Goal: Task Accomplishment & Management: Manage account settings

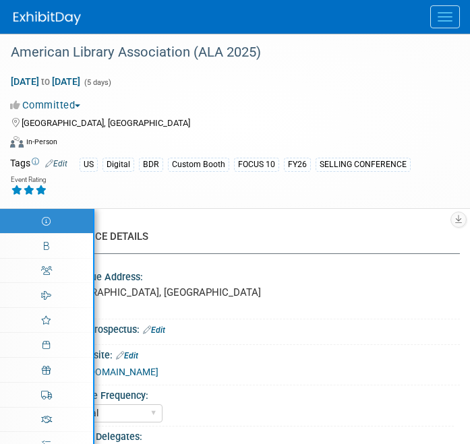
select select "Annual"
select select "Level 1"
select select "In-Person Booth"
select select "Libraries"
select select "Bloomsbury Digital Resources"
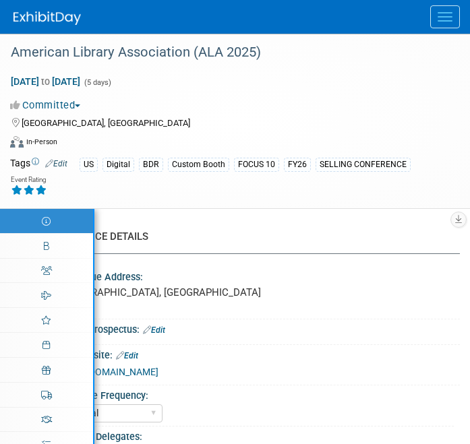
select select "Anne Weston"
select select "[PERSON_NAME]"
select select "BDR Product Awareness and Trial Generation​"
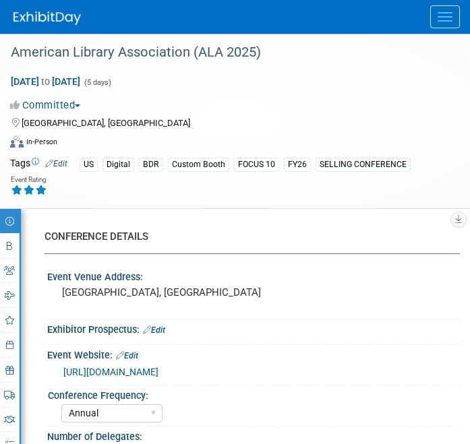
click at [435, 17] on button "Menu" at bounding box center [445, 16] width 30 height 23
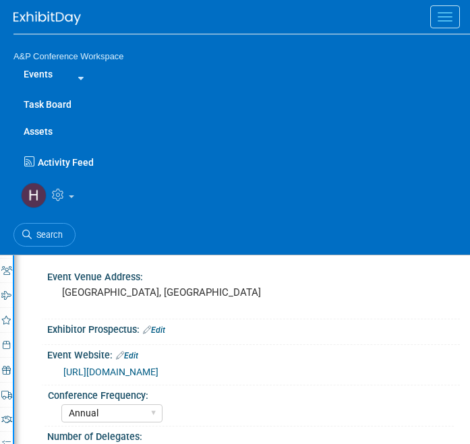
click at [53, 217] on ul "Search" at bounding box center [241, 233] width 456 height 33
click at [47, 228] on link "Search" at bounding box center [44, 235] width 62 height 24
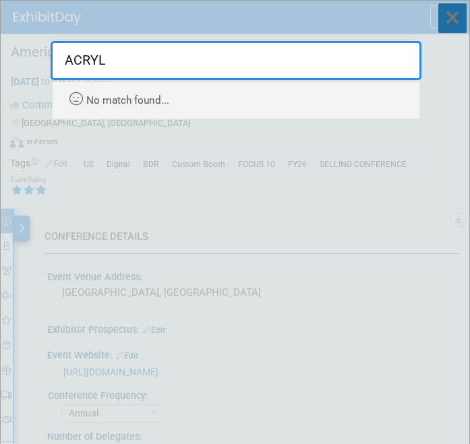
type input "ACRYL"
click at [453, 25] on icon at bounding box center [452, 18] width 28 height 30
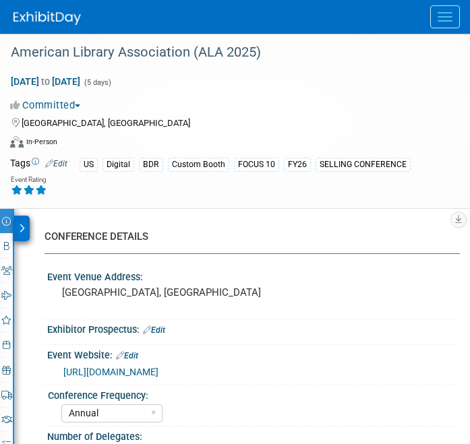
click at [452, 20] on button "Menu" at bounding box center [445, 16] width 30 height 23
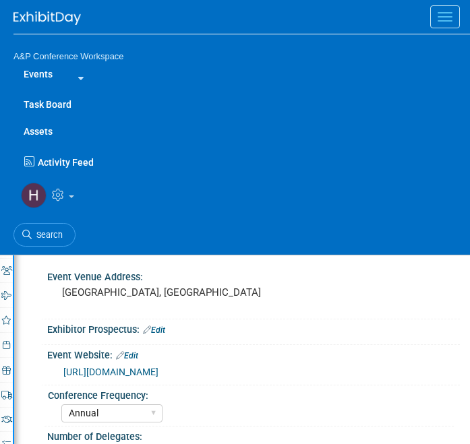
click at [63, 22] on img at bounding box center [46, 17] width 67 height 13
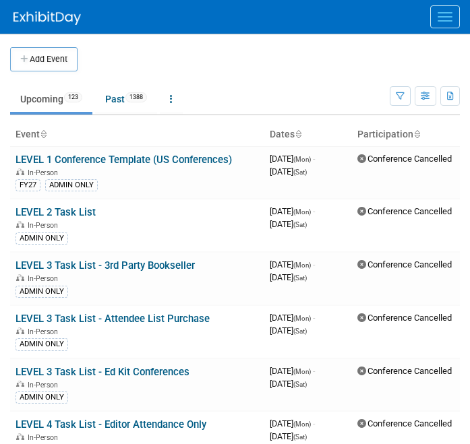
click at [443, 27] on button "Menu" at bounding box center [445, 16] width 30 height 23
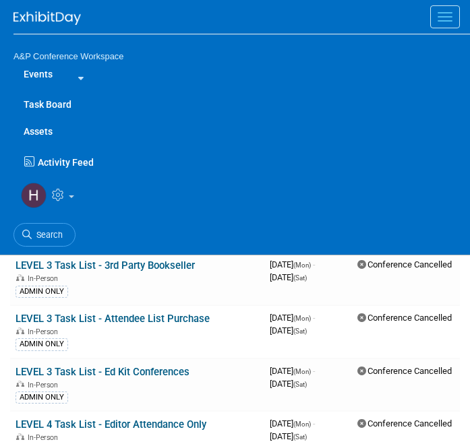
click at [39, 132] on link "Assets" at bounding box center [241, 131] width 456 height 27
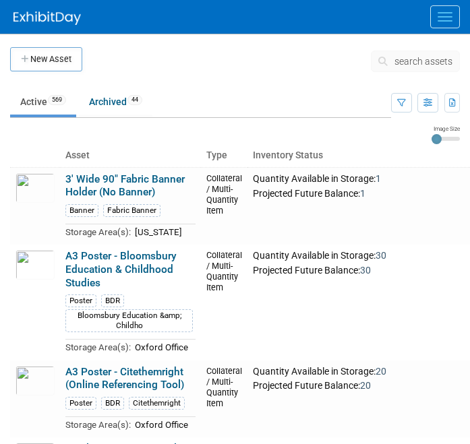
click at [399, 65] on span "search assets" at bounding box center [423, 61] width 58 height 11
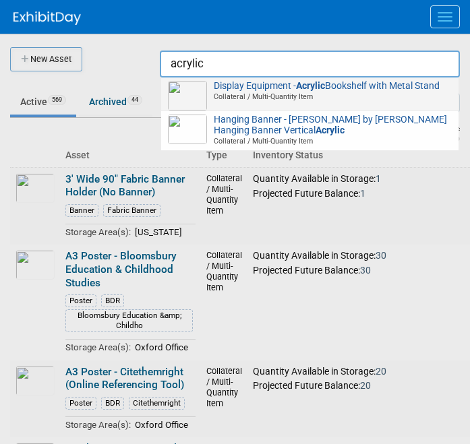
click at [370, 96] on span "Collateral / Multi-Quantity Item" at bounding box center [312, 96] width 280 height 9
type input "Display Equipment - Acrylic Bookshelf with Metal Stand"
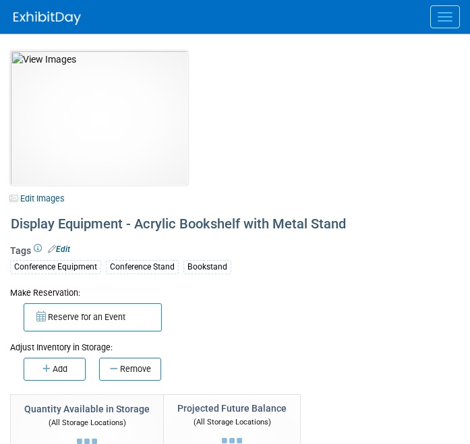
select select "[US_STATE]"
select select "BDR - Libraries"
select select "[PERSON_NAME]"
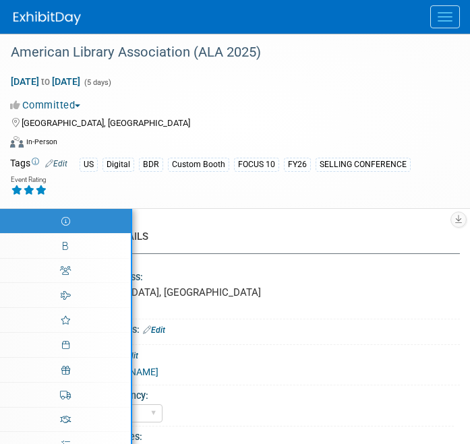
select select "Annual"
select select "Level 1"
select select "In-Person Booth"
select select "Libraries"
select select "Bloomsbury Digital Resources"
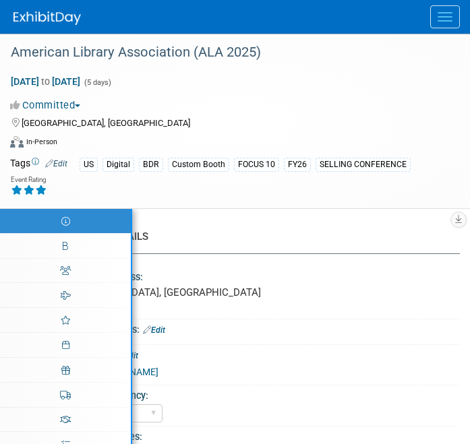
select select "[PERSON_NAME]"
select select "BDR Product Awareness and Trial Generation​"
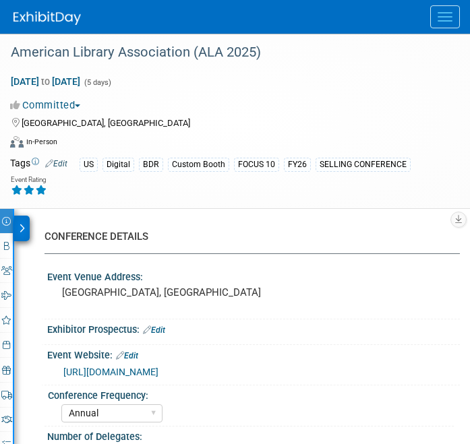
click at [448, 25] on button "Menu" at bounding box center [445, 16] width 30 height 23
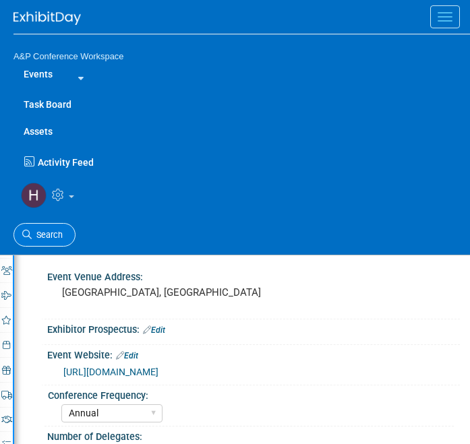
click at [60, 239] on span "Search" at bounding box center [47, 235] width 31 height 10
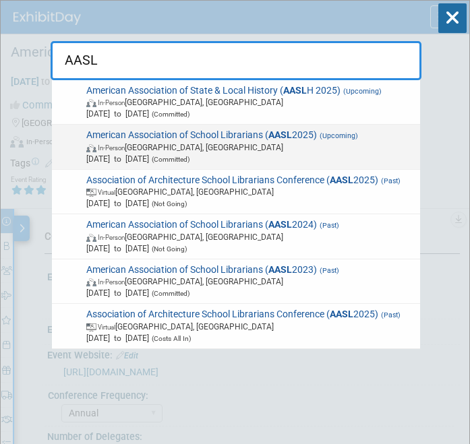
type input "AASL"
click at [164, 142] on span "In-Person St. Louis, MI" at bounding box center [250, 146] width 329 height 11
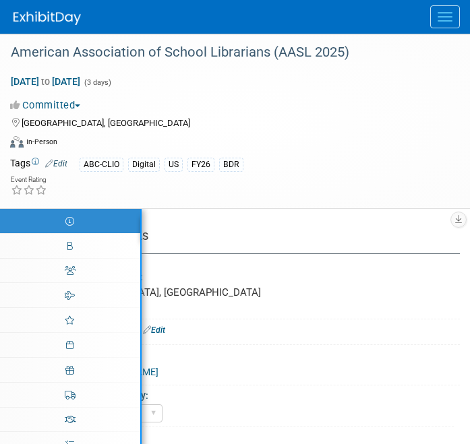
select select "Biennial"
select select "Level 1"
select select "In-Person Booth"
select select "Schools"
select select "Bloomsbury Digital Resources"
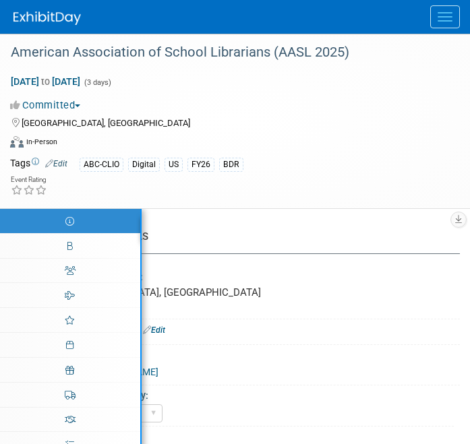
select select "[PERSON_NAME]"
select select "BDR Product Awareness and Trial Generation​"
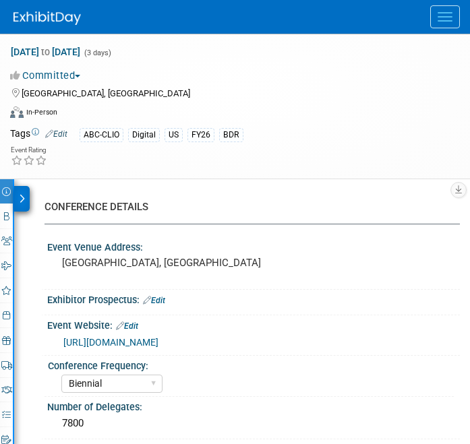
scroll to position [44, 0]
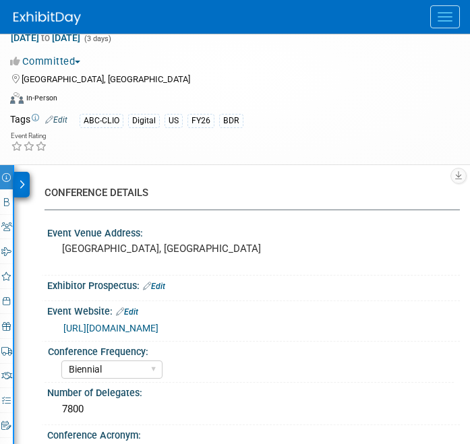
click at [3, 187] on link "Event Information" at bounding box center [6, 177] width 13 height 24
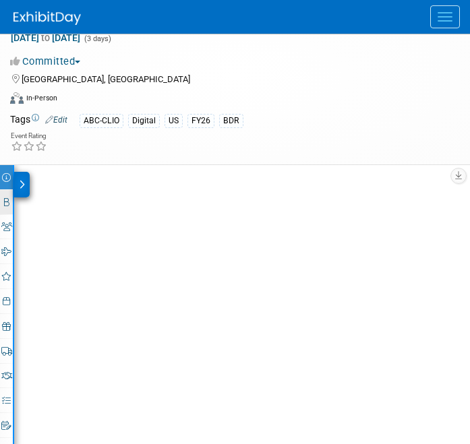
select select "Biennial"
select select "Level 1"
select select "In-Person Booth"
select select "Schools"
select select "Bloomsbury Digital Resources"
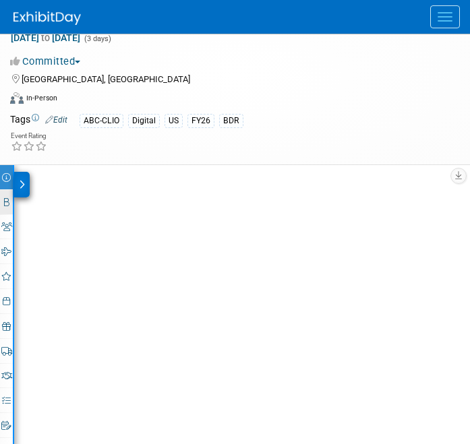
select select "Anne Weston"
select select "Mark Strong"
select select "Veronica Dove"
select select "BDR Product Awareness and Trial Generation​"
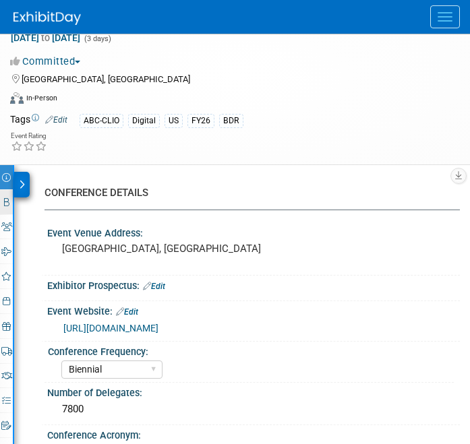
click at [4, 198] on icon at bounding box center [6, 202] width 5 height 9
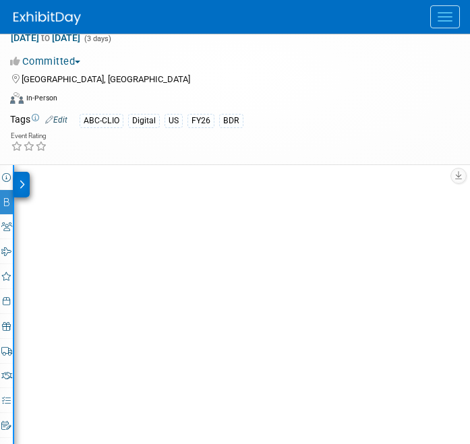
select select "CLDC - Digital/BDR"
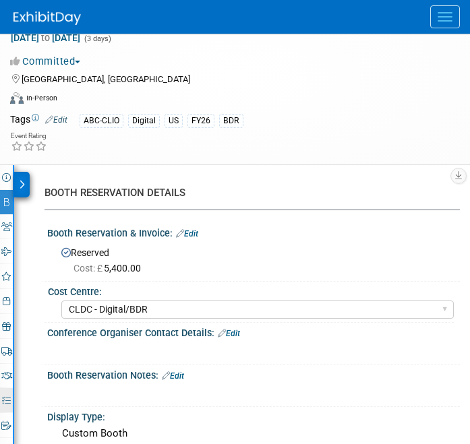
click at [4, 402] on icon at bounding box center [6, 400] width 9 height 9
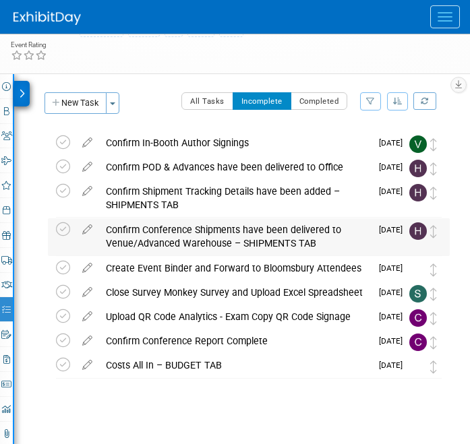
scroll to position [136, 0]
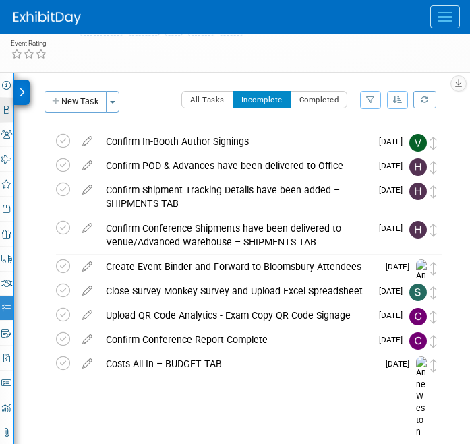
click at [5, 107] on icon at bounding box center [6, 110] width 5 height 9
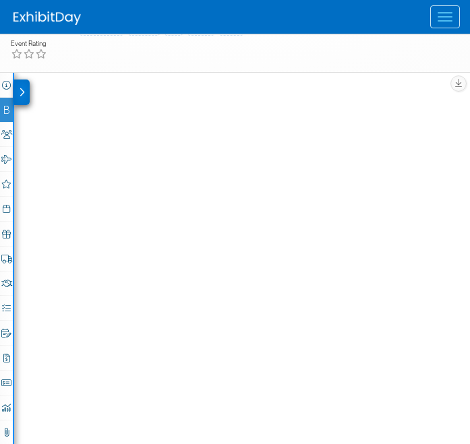
select select "CLDC - Digital/BDR"
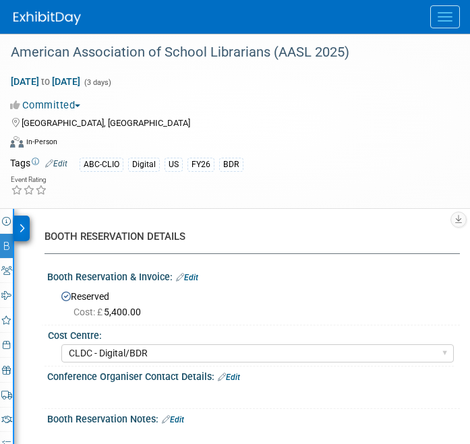
scroll to position [1886, 0]
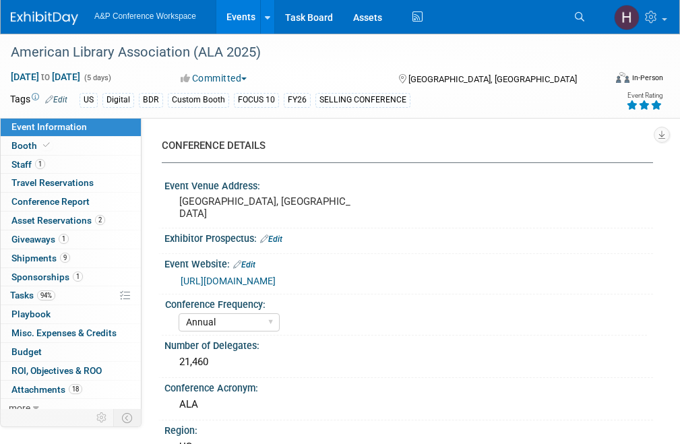
select select "Annual"
select select "Level 1"
select select "In-Person Booth"
select select "Libraries"
select select "Bloomsbury Digital Resources"
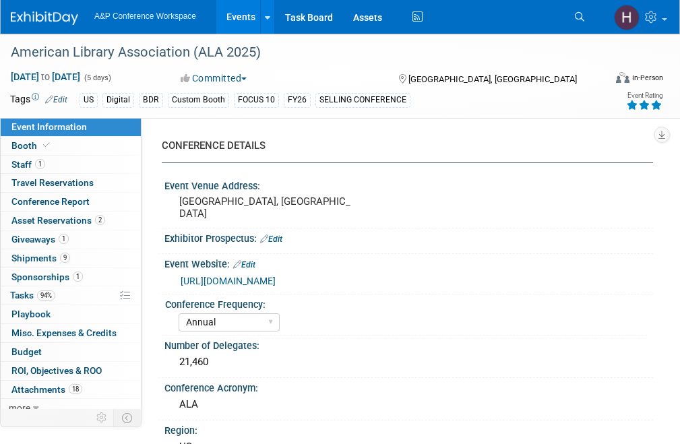
select select "[PERSON_NAME]"
select select "BDR Product Awareness and Trial Generation​"
click at [571, 4] on li "Search" at bounding box center [582, 15] width 30 height 31
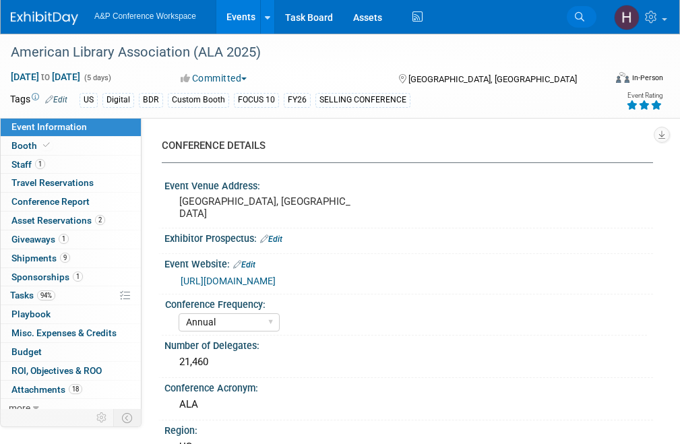
click at [573, 9] on link "Search" at bounding box center [582, 17] width 30 height 22
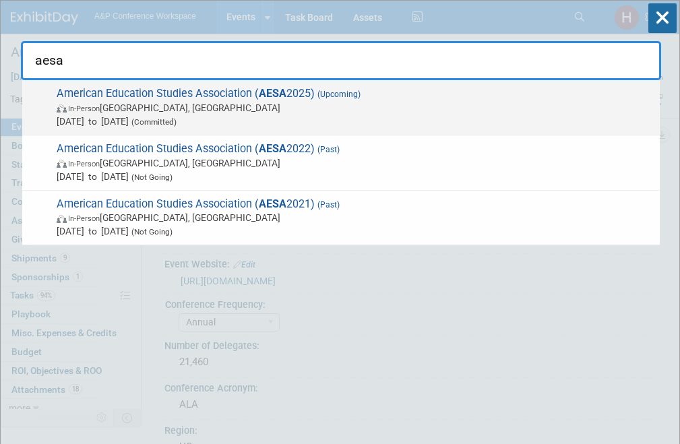
type input "aesa"
click at [349, 122] on span "Oct 29, 2025 to Nov 2, 2025 (Committed)" at bounding box center [355, 121] width 596 height 13
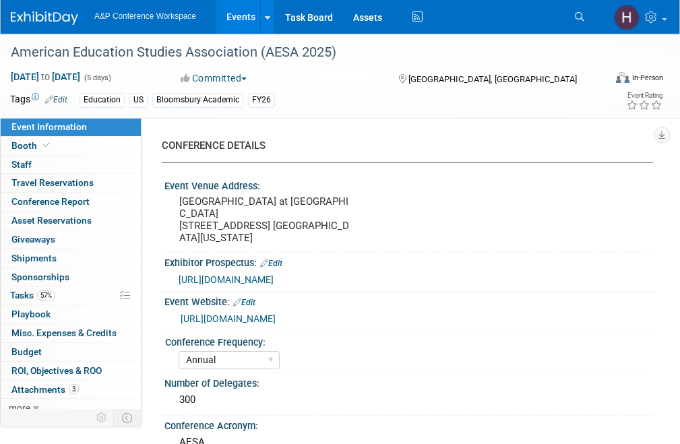
select select "Annual"
select select "Level 3"
select select "Sponsorship"
select select "Education"
select select "Bloomsbury Academic"
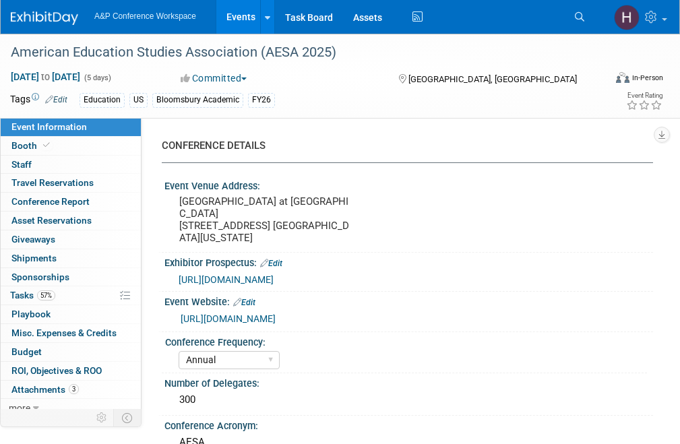
select select "[PERSON_NAME]"
select select "Brand/Subject Presence​"
click at [44, 147] on icon at bounding box center [46, 144] width 7 height 7
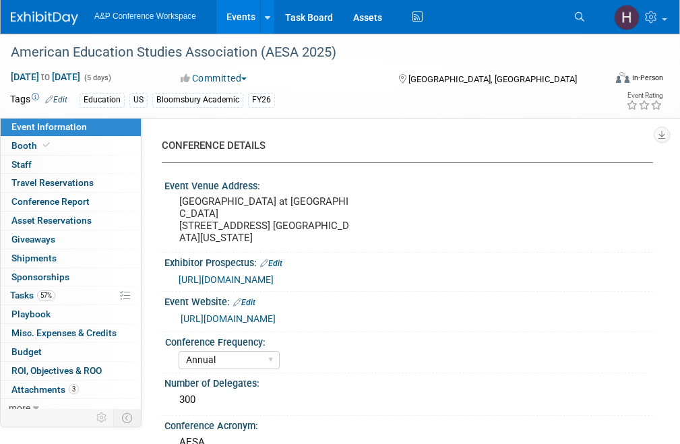
select select "CUAP"
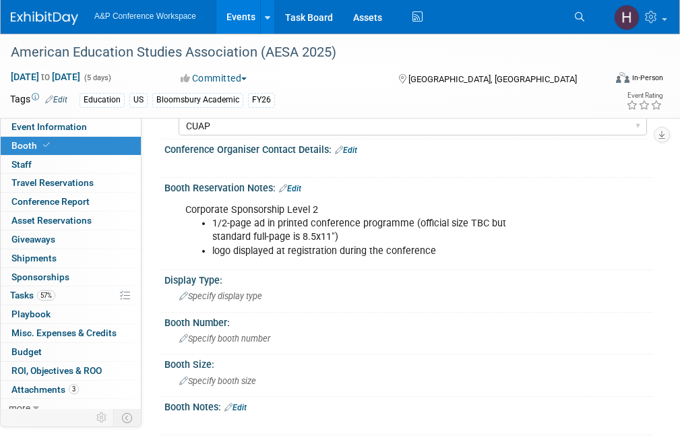
scroll to position [184, 0]
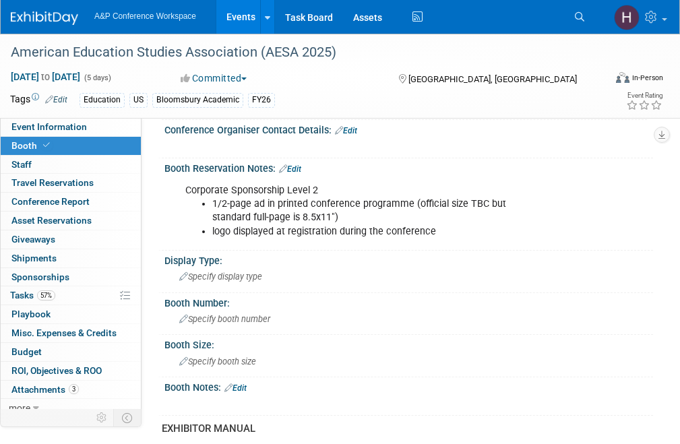
click at [301, 197] on li "1/2-page ad in printed conference programme (official size TBC but standard ful…" at bounding box center [377, 210] width 331 height 27
click at [299, 175] on div "Corporate Sponsorship Level 2 1/2-page ad in printed conference programme (offi…" at bounding box center [407, 177] width 472 height 7
click at [296, 168] on link "Edit" at bounding box center [290, 168] width 22 height 9
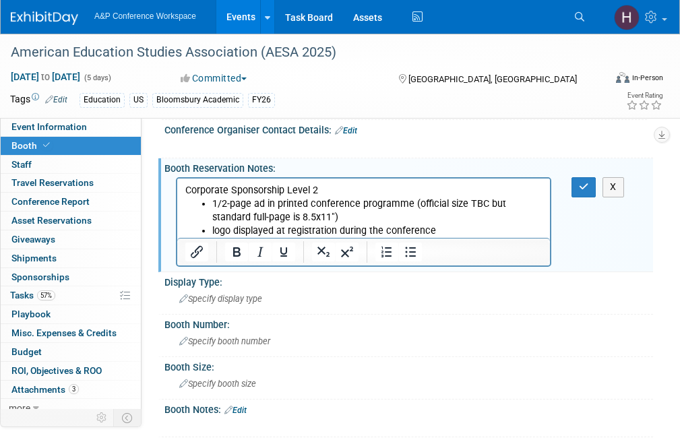
scroll to position [0, 0]
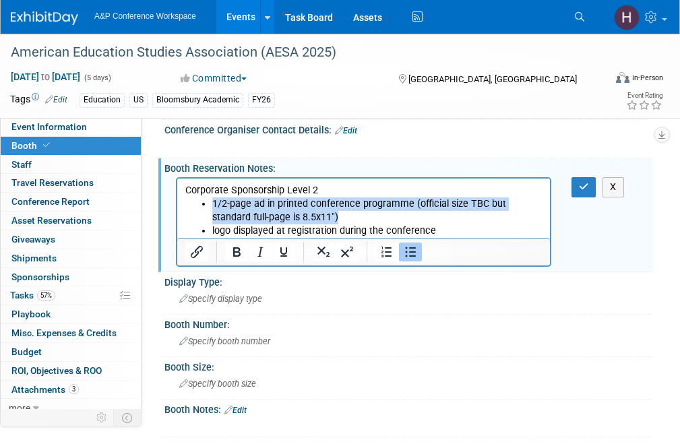
drag, startPoint x: 321, startPoint y: 220, endPoint x: 212, endPoint y: 208, distance: 109.8
click at [212, 208] on li "1/2-page ad in printed conference programme (official size TBC but standard ful…" at bounding box center [377, 210] width 330 height 27
click at [478, 214] on li "1/2-page ad in printed conference programme (official size TBC but standard ful…" at bounding box center [377, 210] width 330 height 27
drag, startPoint x: 442, startPoint y: 214, endPoint x: 412, endPoint y: 205, distance: 30.9
click at [412, 205] on li "1/2-page ad in printed conference programme (official size TBC but standard ful…" at bounding box center [377, 210] width 330 height 27
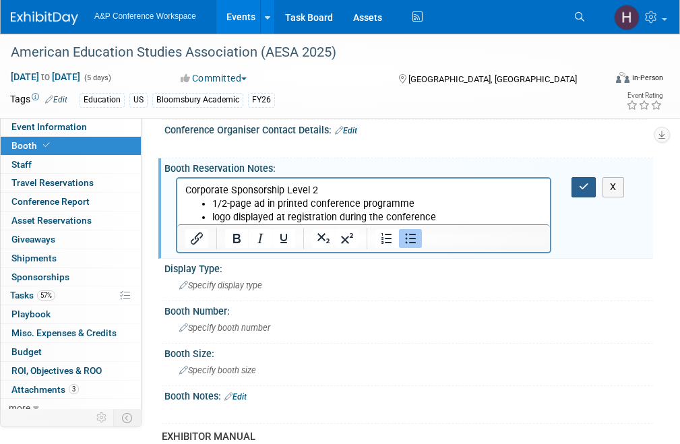
click at [574, 188] on button "button" at bounding box center [583, 187] width 25 height 20
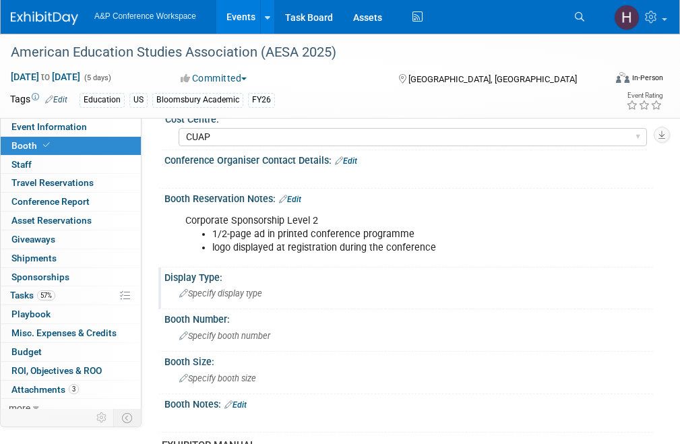
scroll to position [150, 0]
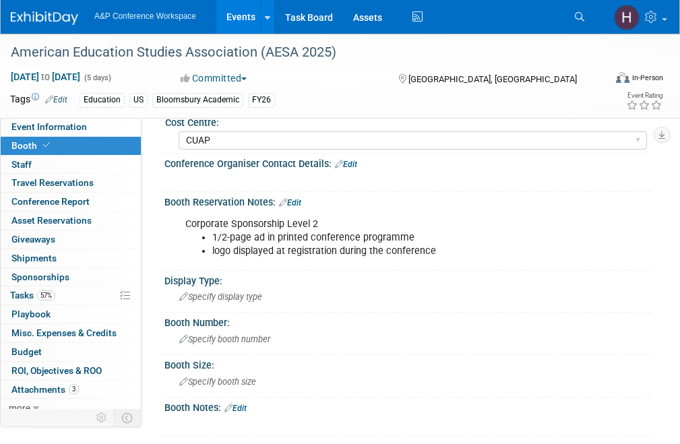
click at [305, 253] on li "logo displayed at registration during the conference" at bounding box center [377, 251] width 331 height 13
click at [368, 253] on li "logo displayed at registration during the conference" at bounding box center [377, 251] width 331 height 13
click at [300, 199] on link "Edit" at bounding box center [290, 202] width 22 height 9
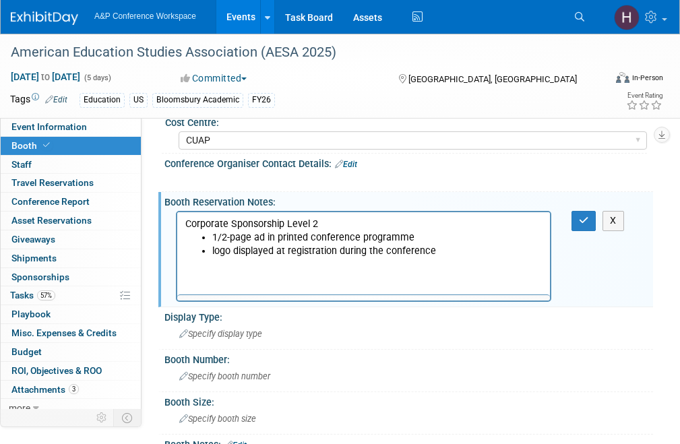
scroll to position [0, 0]
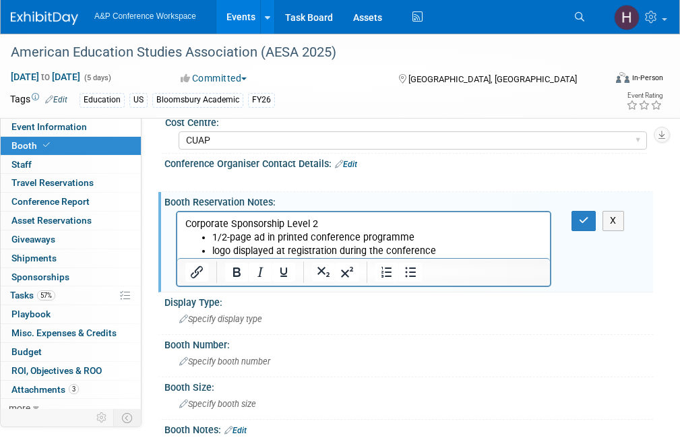
click at [444, 245] on li "logo displayed at registration during the conference" at bounding box center [377, 251] width 330 height 13
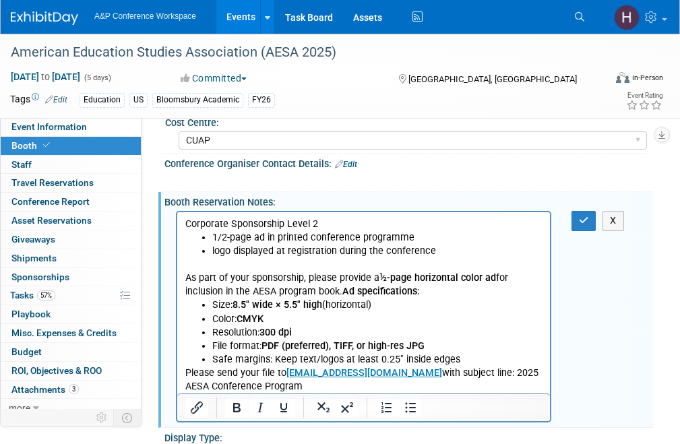
click at [348, 264] on p "Rich Text Area. Press ALT-0 for help." at bounding box center [363, 264] width 357 height 13
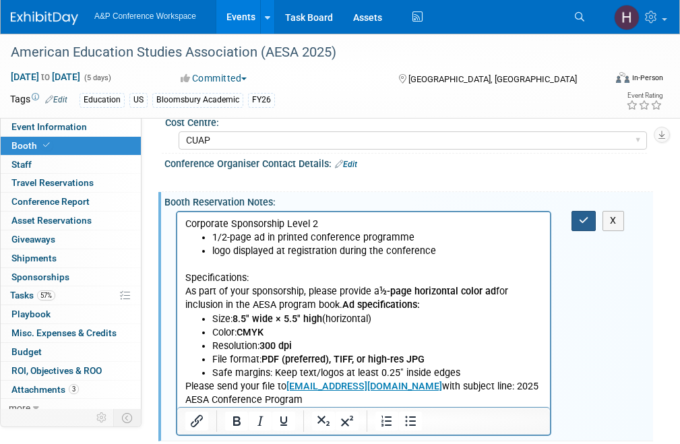
click at [578, 222] on button "button" at bounding box center [583, 221] width 25 height 20
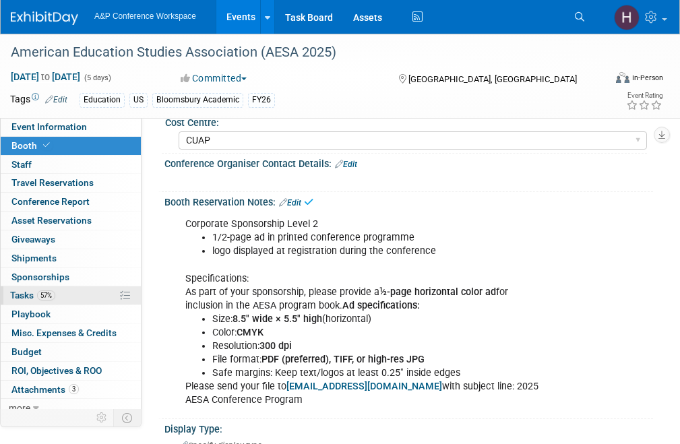
click at [62, 290] on link "57% Tasks 57%" at bounding box center [71, 295] width 140 height 18
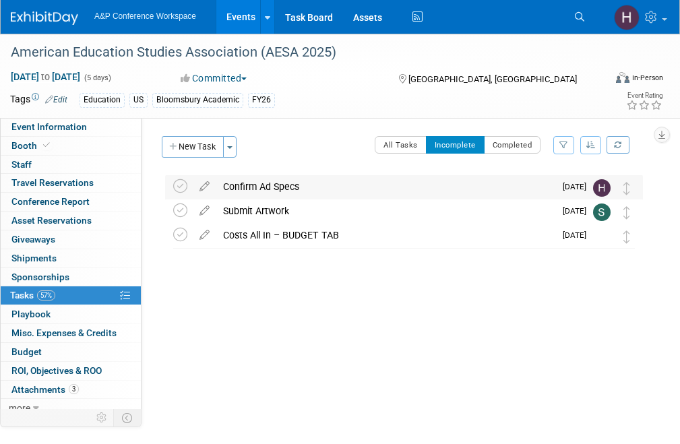
click at [300, 184] on div "Confirm Ad Specs" at bounding box center [385, 186] width 338 height 23
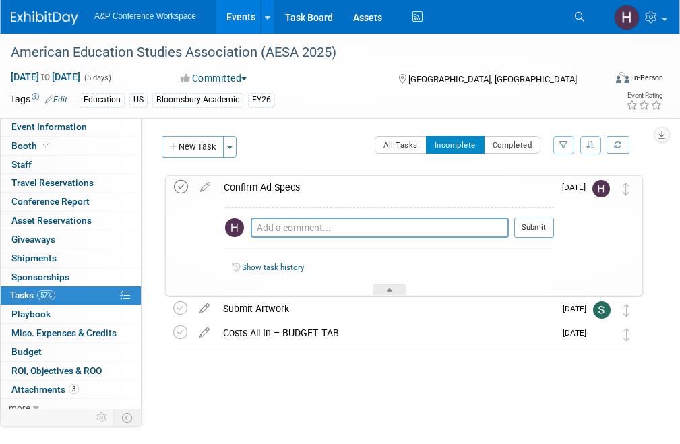
click at [183, 184] on icon at bounding box center [181, 187] width 14 height 14
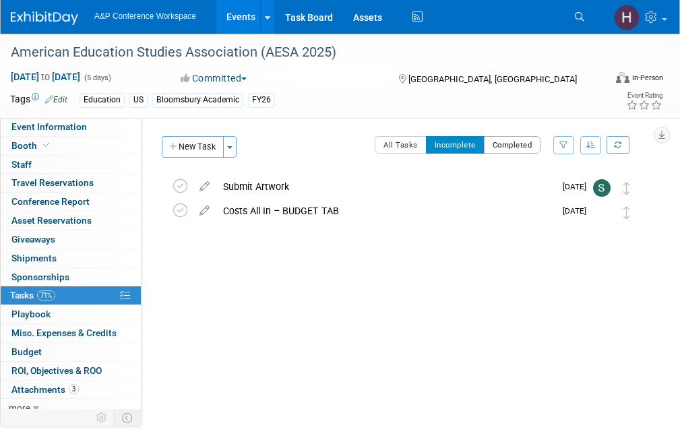
click at [493, 137] on button "Completed" at bounding box center [512, 145] width 57 height 18
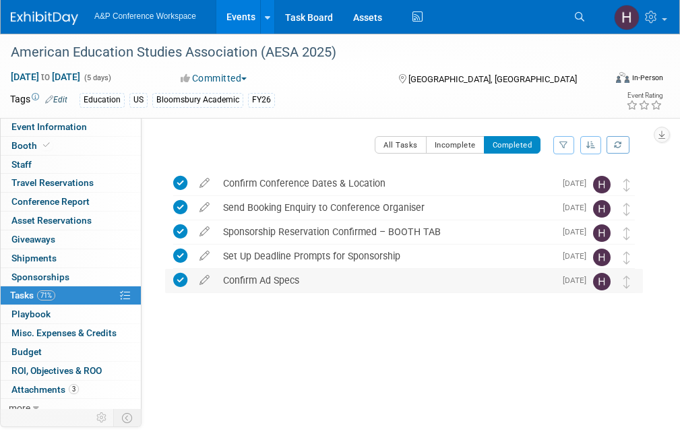
click at [311, 274] on div "Confirm Ad Specs" at bounding box center [385, 280] width 338 height 23
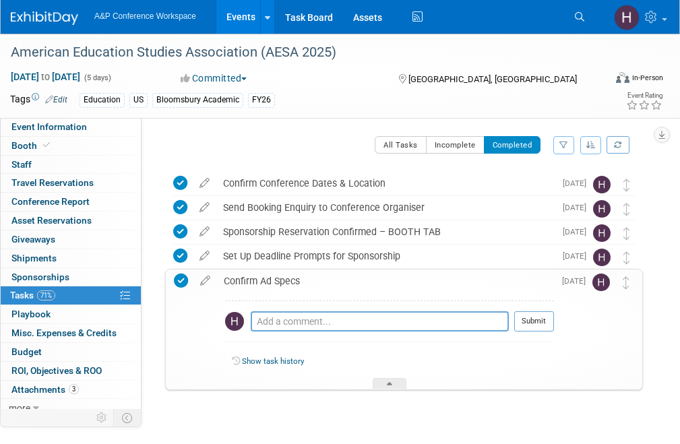
scroll to position [20, 0]
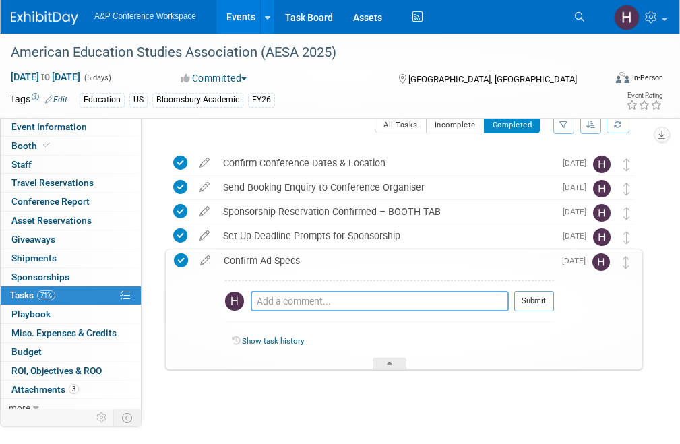
click at [286, 295] on textarea at bounding box center [380, 301] width 258 height 20
paste textarea "As part of your sponsorship, please provide a ½-page horizontal color ad for in…"
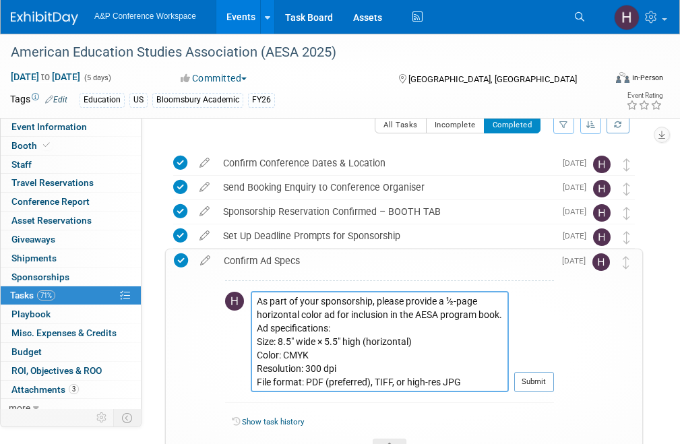
scroll to position [37, 0]
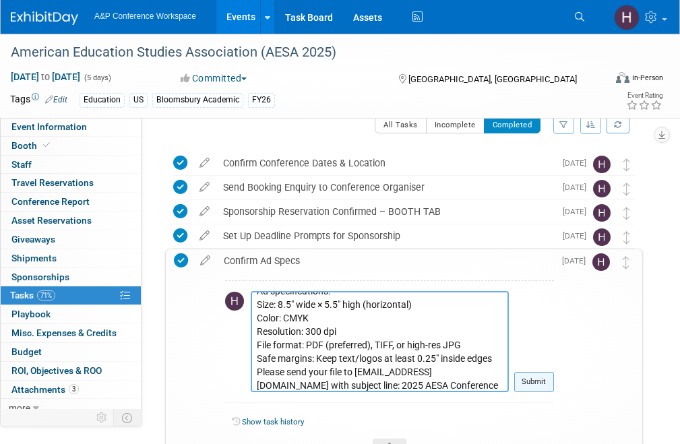
type textarea "As part of your sponsorship, please provide a ½-page horizontal color ad for in…"
click at [537, 382] on button "Submit" at bounding box center [534, 382] width 40 height 20
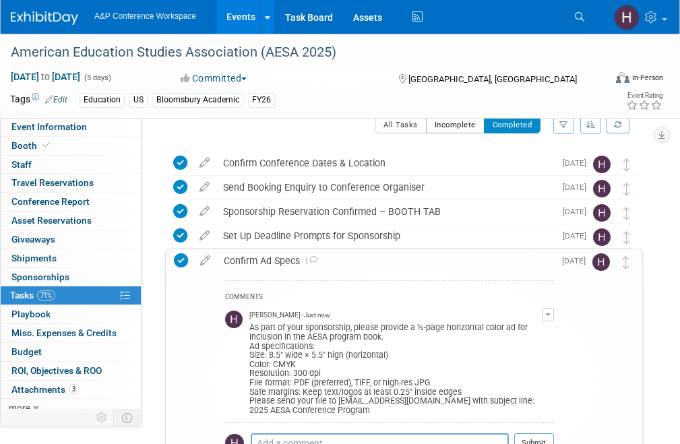
click at [458, 126] on button "Incomplete" at bounding box center [455, 125] width 59 height 18
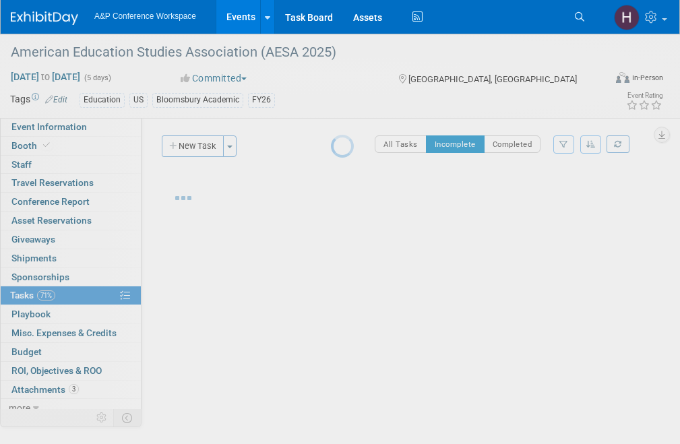
scroll to position [1, 0]
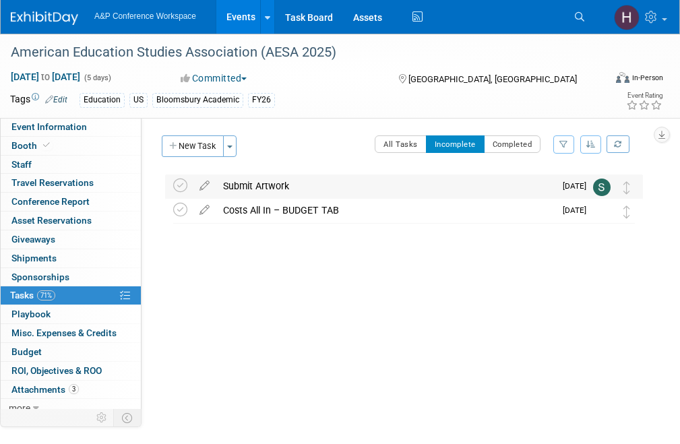
click at [256, 181] on div "Submit Artwork" at bounding box center [385, 186] width 338 height 23
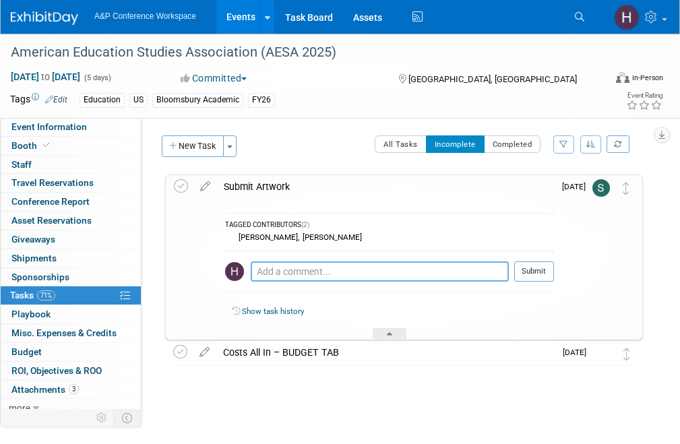
click at [290, 266] on textarea at bounding box center [380, 271] width 258 height 20
paste textarea "As part of your sponsorship, please provide a ½-page horizontal color ad for in…"
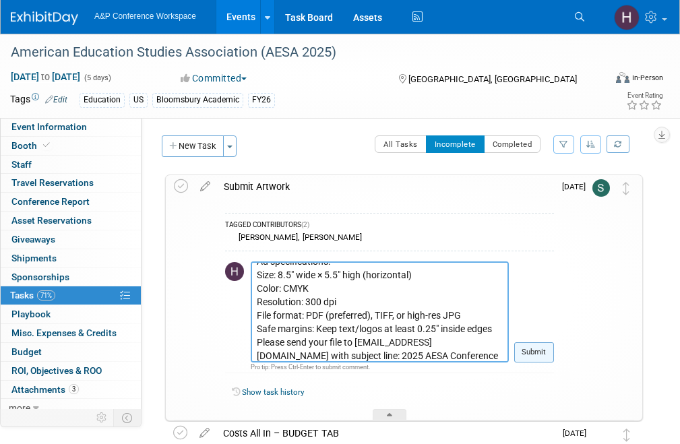
type textarea "Specifications: As part of your sponsorship, please provide a ½-page horizontal…"
click at [542, 354] on button "Submit" at bounding box center [534, 352] width 40 height 20
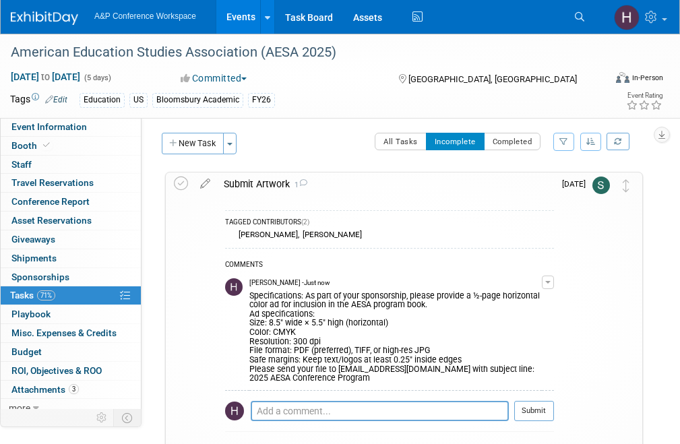
scroll to position [0, 0]
